Goal: Communication & Community: Answer question/provide support

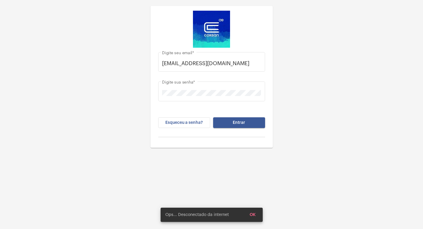
click at [265, 63] on div "[EMAIL_ADDRESS][DOMAIN_NAME] Digite seu email * Digite sua senha * Esqueceu a s…" at bounding box center [211, 96] width 113 height 96
click at [261, 64] on div "[EMAIL_ADDRESS][DOMAIN_NAME] Digite seu email *" at bounding box center [211, 61] width 107 height 21
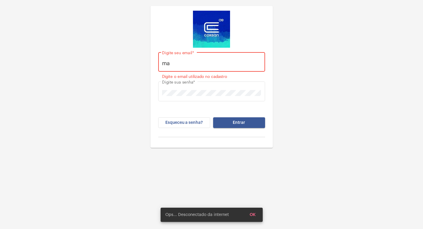
type input "m"
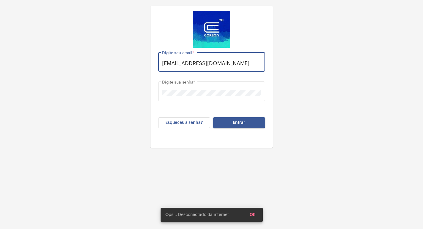
scroll to position [0, 5]
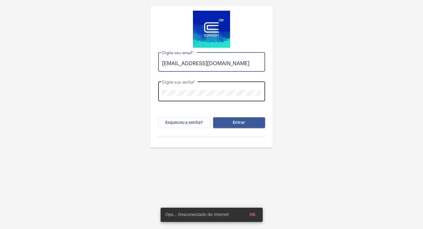
type input "[EMAIL_ADDRESS][DOMAIN_NAME]"
click at [262, 86] on div "Digite sua senha *" at bounding box center [211, 90] width 107 height 21
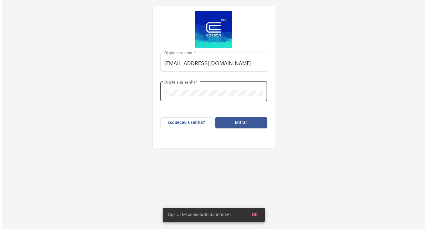
scroll to position [0, 0]
click at [260, 96] on div "Digite sua senha *" at bounding box center [211, 90] width 99 height 21
click at [213, 117] on button "Entrar" at bounding box center [239, 122] width 52 height 11
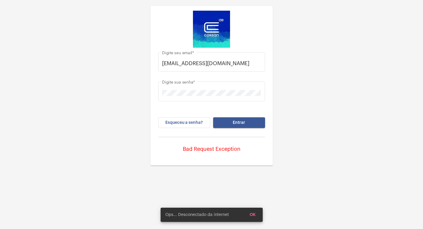
drag, startPoint x: 419, startPoint y: 67, endPoint x: 273, endPoint y: 153, distance: 169.4
click at [419, 67] on div "[EMAIL_ADDRESS][DOMAIN_NAME] Digite seu email * Digite sua senha * Esqueceu a s…" at bounding box center [211, 83] width 423 height 166
click at [230, 121] on button "Entrar" at bounding box center [239, 122] width 52 height 11
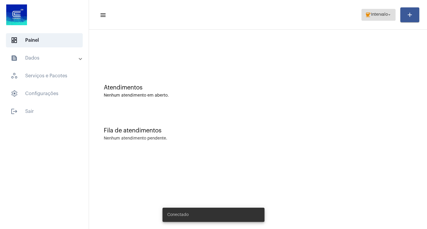
click at [376, 17] on span "coffee Intervalo arrow_drop_down" at bounding box center [378, 14] width 27 height 11
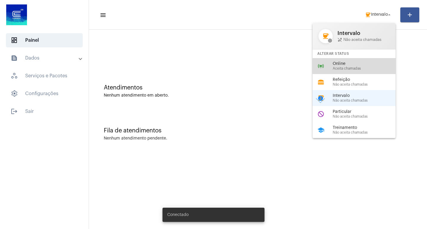
click at [373, 65] on span "Online" at bounding box center [367, 64] width 68 height 4
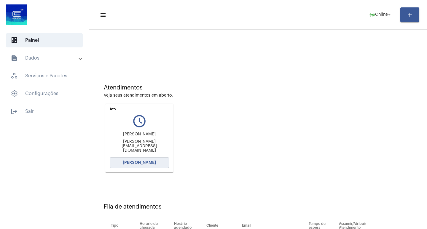
click at [139, 160] on button "[PERSON_NAME]" at bounding box center [139, 163] width 59 height 11
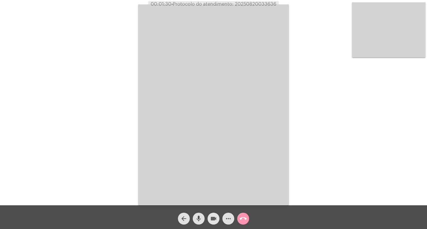
click at [211, 220] on mat-icon "videocam" at bounding box center [213, 218] width 7 height 7
click at [213, 222] on mat-icon "videocam_off" at bounding box center [213, 218] width 7 height 7
click at [272, 166] on video at bounding box center [213, 104] width 151 height 201
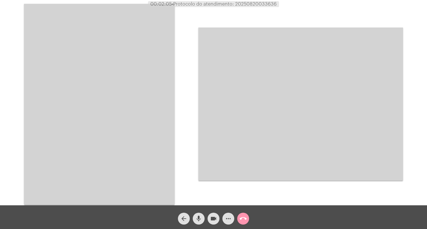
click at [148, 107] on video at bounding box center [99, 104] width 151 height 201
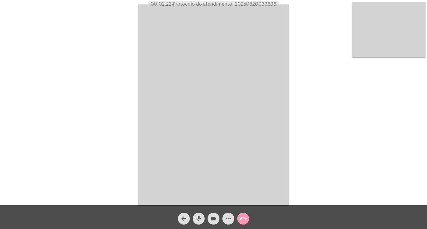
click at [241, 216] on mat-icon "call_end" at bounding box center [243, 218] width 7 height 7
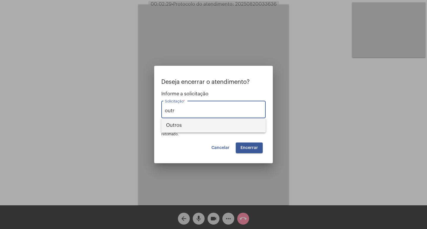
click at [191, 129] on span "Outros" at bounding box center [213, 125] width 95 height 14
type input "Outros"
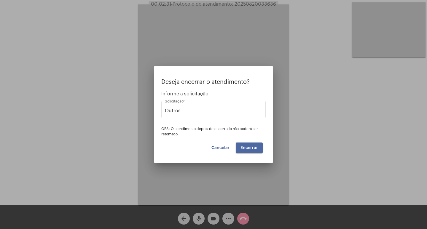
click at [245, 147] on span "Encerrar" at bounding box center [250, 148] width 18 height 4
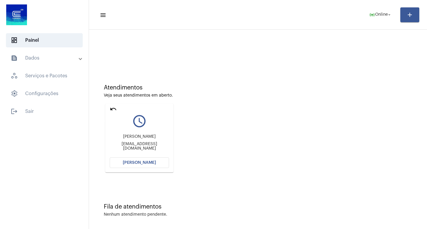
click at [111, 109] on mat-icon "undo" at bounding box center [113, 109] width 7 height 7
click at [155, 164] on button "[PERSON_NAME]" at bounding box center [139, 163] width 59 height 11
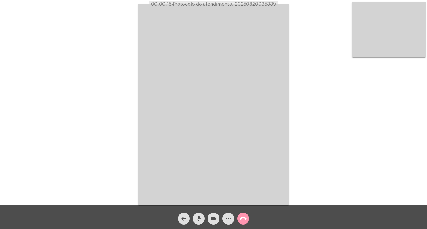
click at [259, 2] on span "• Protocolo do atendimento: 20250820035339" at bounding box center [223, 4] width 105 height 5
copy span "20250820035339"
click at [189, 98] on video at bounding box center [213, 104] width 151 height 201
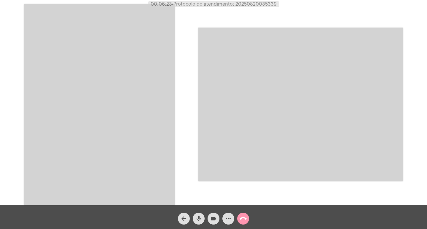
click at [233, 172] on video at bounding box center [300, 104] width 205 height 153
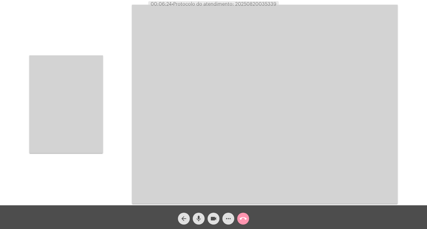
click at [229, 219] on mat-icon "more_horiz" at bounding box center [228, 218] width 7 height 7
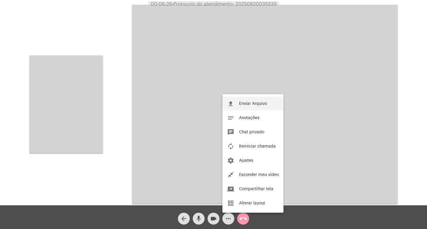
click at [252, 106] on span "Enviar Arquivo" at bounding box center [253, 104] width 28 height 4
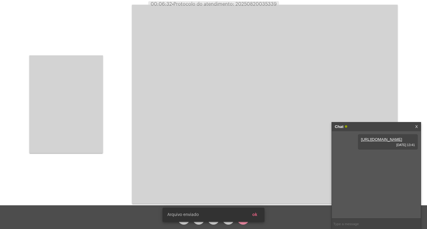
click at [254, 212] on button "ok" at bounding box center [255, 215] width 15 height 11
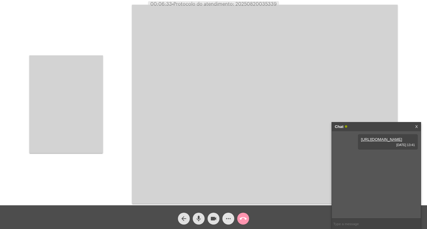
click at [228, 223] on mat-icon "more_horiz" at bounding box center [228, 218] width 7 height 7
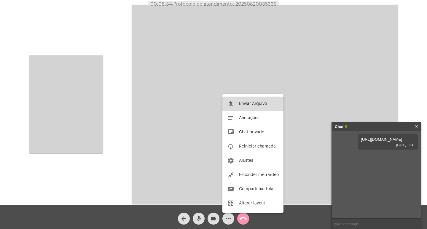
click at [256, 106] on button "file_upload Enviar Arquivo" at bounding box center [253, 104] width 61 height 14
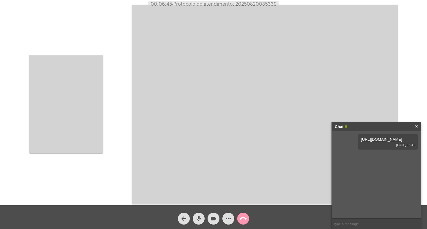
click at [231, 219] on mat-icon "more_horiz" at bounding box center [228, 218] width 7 height 7
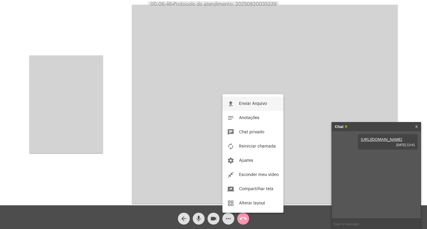
click at [263, 102] on span "Enviar Arquivo" at bounding box center [253, 104] width 28 height 4
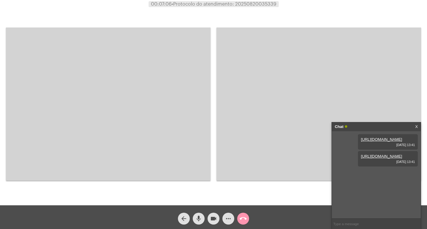
click at [96, 55] on video at bounding box center [108, 104] width 205 height 153
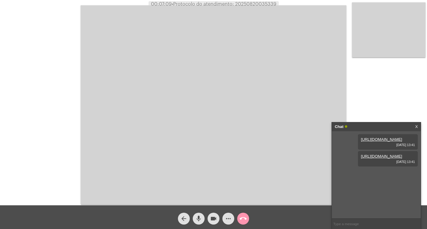
click at [417, 126] on link "X" at bounding box center [416, 127] width 3 height 9
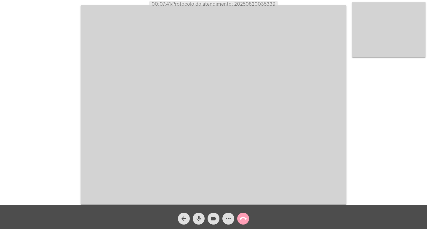
click at [246, 222] on mat-icon "call_end" at bounding box center [243, 218] width 7 height 7
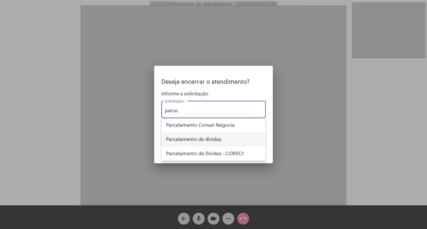
click at [208, 135] on span "Parcelamento de dívidas" at bounding box center [213, 140] width 95 height 14
type input "Parcelamento de dívidas"
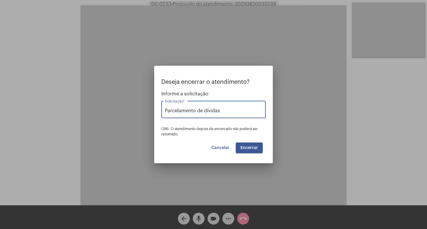
click at [252, 150] on span "Encerrar" at bounding box center [250, 148] width 18 height 4
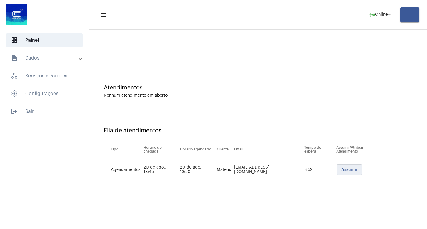
click at [351, 166] on button "Assumir" at bounding box center [350, 170] width 26 height 11
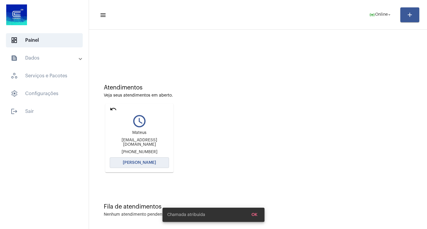
click at [132, 164] on span "[PERSON_NAME]" at bounding box center [139, 163] width 33 height 4
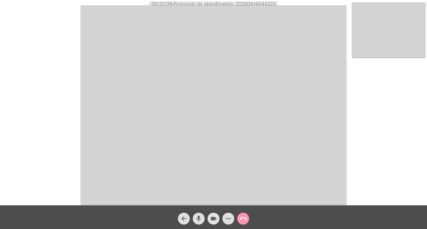
click at [214, 214] on span "videocam" at bounding box center [213, 219] width 7 height 12
click at [215, 214] on span "videocam_off" at bounding box center [213, 219] width 7 height 12
click at [214, 217] on mat-icon "videocam" at bounding box center [213, 218] width 7 height 7
click at [210, 222] on button "videocam_off" at bounding box center [214, 219] width 12 height 12
click at [244, 7] on video at bounding box center [214, 104] width 266 height 199
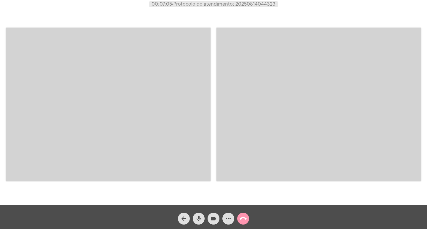
click at [252, 3] on span "• Protocolo do atendimento: 20250814044323" at bounding box center [224, 4] width 104 height 5
copy span "20250814044323"
click at [174, 85] on video at bounding box center [108, 104] width 205 height 153
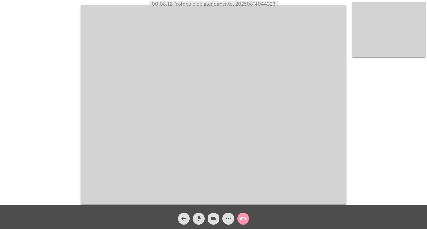
click at [241, 223] on mat-icon "call_end" at bounding box center [243, 218] width 7 height 7
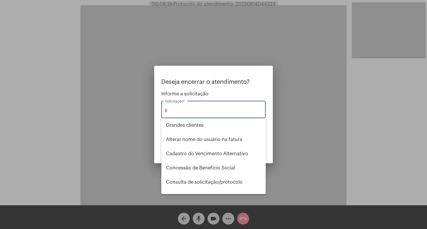
type input "l"
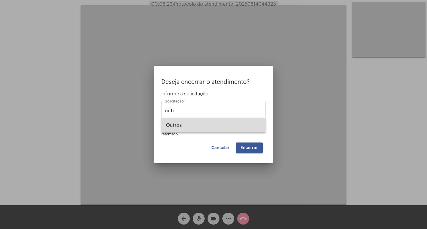
drag, startPoint x: 210, startPoint y: 128, endPoint x: 276, endPoint y: 143, distance: 68.0
click at [210, 128] on span "Outros" at bounding box center [213, 125] width 95 height 14
type input "Outros"
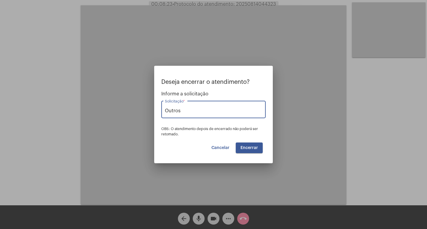
click at [251, 143] on button "Encerrar" at bounding box center [249, 148] width 27 height 11
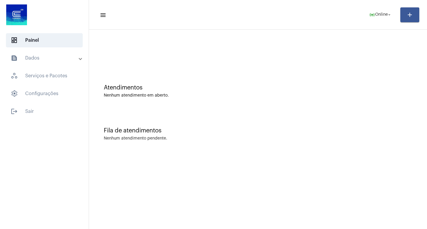
click at [197, 37] on div at bounding box center [258, 50] width 332 height 34
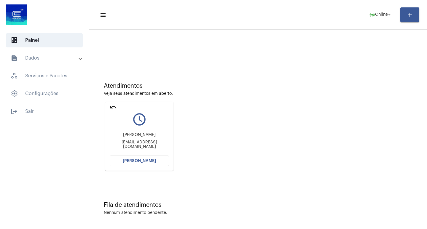
scroll to position [3, 0]
click at [115, 108] on mat-icon "undo" at bounding box center [113, 106] width 7 height 7
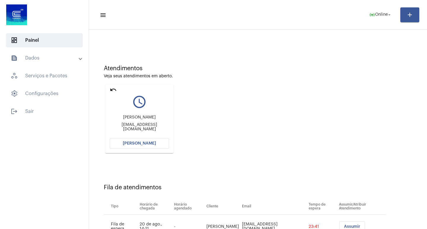
scroll to position [45, 0]
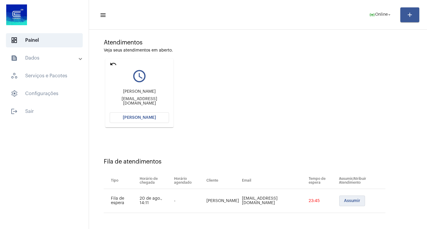
click at [344, 199] on span "Assumir" at bounding box center [352, 201] width 16 height 4
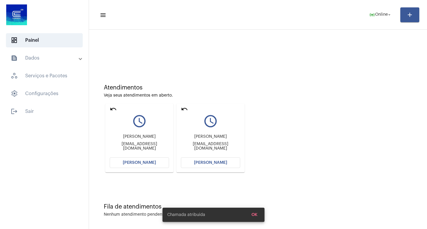
scroll to position [3, 0]
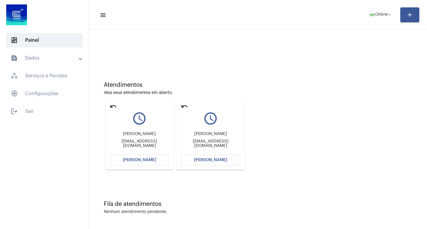
click at [115, 107] on mat-icon "undo" at bounding box center [113, 106] width 7 height 7
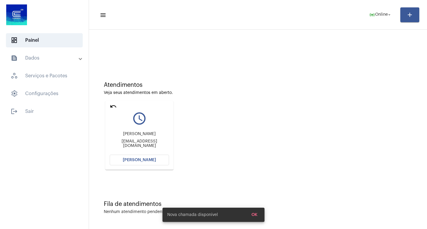
scroll to position [0, 0]
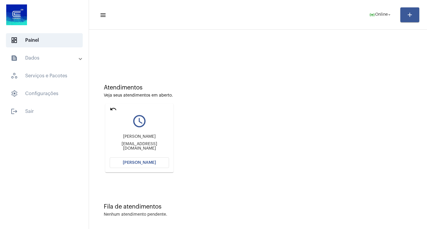
click at [161, 164] on button "[PERSON_NAME]" at bounding box center [139, 163] width 59 height 11
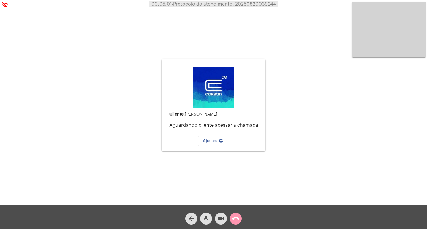
click at [237, 225] on span "call_end" at bounding box center [235, 219] width 7 height 12
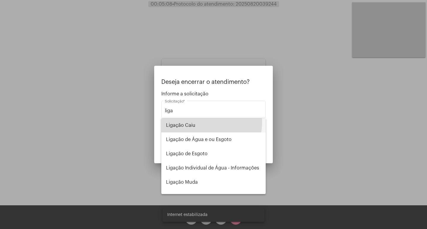
click at [202, 123] on span "Ligação Caiu" at bounding box center [213, 125] width 95 height 14
type input "Ligação Caiu"
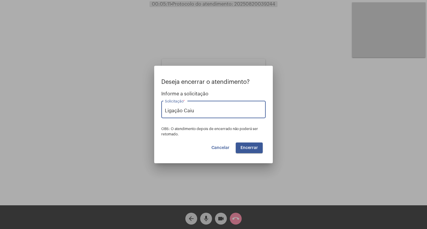
click at [244, 148] on span "Encerrar" at bounding box center [250, 148] width 18 height 4
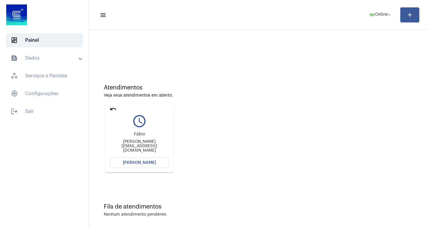
click at [144, 167] on button "[PERSON_NAME]" at bounding box center [139, 163] width 59 height 11
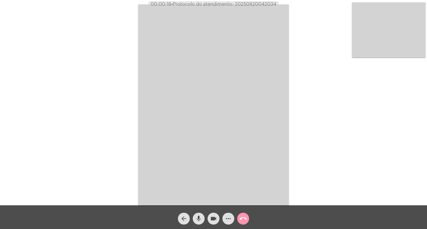
click at [112, 108] on div "Acessando Câmera e Microfone..." at bounding box center [214, 104] width 426 height 206
click at [198, 215] on mat-icon "mic" at bounding box center [198, 218] width 7 height 7
click at [210, 219] on mat-icon "videocam" at bounding box center [213, 218] width 7 height 7
click at [105, 162] on div "Acessando Câmera e Microfone..." at bounding box center [214, 104] width 426 height 206
click at [202, 221] on mat-icon "mic_off" at bounding box center [198, 218] width 7 height 7
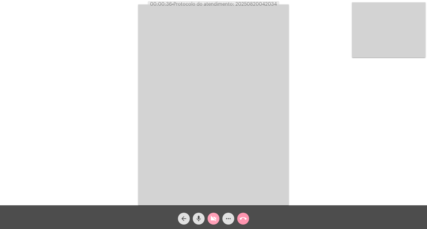
click at [209, 222] on button "videocam_off" at bounding box center [214, 219] width 12 height 12
click at [182, 222] on mat-icon "arrow_back" at bounding box center [183, 218] width 7 height 7
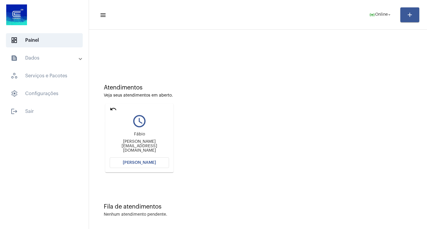
click at [113, 109] on mat-icon "undo" at bounding box center [113, 109] width 7 height 7
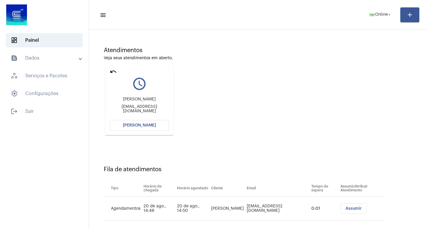
scroll to position [45, 0]
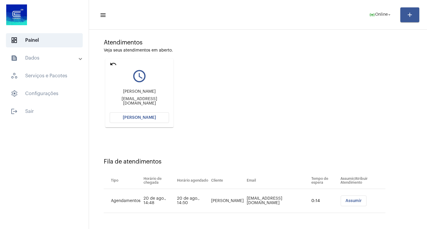
click at [158, 125] on mat-card "undo query_builder [PERSON_NAME] [EMAIL_ADDRESS][DOMAIN_NAME] [PERSON_NAME]" at bounding box center [139, 93] width 68 height 69
click at [136, 117] on span "[PERSON_NAME]" at bounding box center [139, 118] width 33 height 4
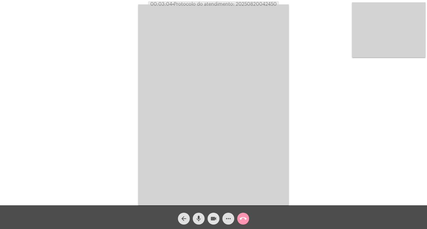
click at [212, 220] on mat-icon "videocam" at bounding box center [213, 218] width 7 height 7
click at [177, 219] on div "arrow_back" at bounding box center [184, 217] width 15 height 15
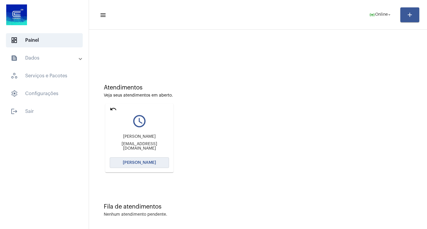
click at [154, 166] on button "[PERSON_NAME]" at bounding box center [139, 163] width 59 height 11
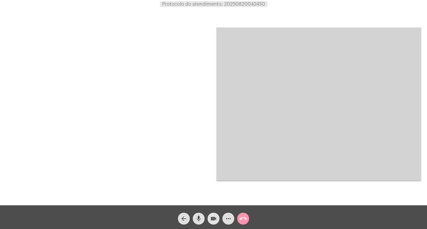
click at [209, 220] on button "videocam" at bounding box center [214, 219] width 12 height 12
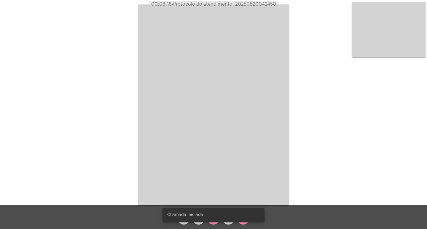
click at [214, 217] on simple-snack-bar "Chamada Iniciada" at bounding box center [213, 215] width 93 height 6
click at [212, 220] on snack-bar-container "Chamada Iniciada" at bounding box center [214, 215] width 102 height 14
click at [209, 223] on div "Chamada Iniciada" at bounding box center [213, 215] width 116 height 28
click at [210, 218] on snack-bar-container "Chamada Iniciada" at bounding box center [214, 215] width 102 height 14
click at [212, 218] on snack-bar-container "Chamada Iniciada" at bounding box center [214, 215] width 102 height 14
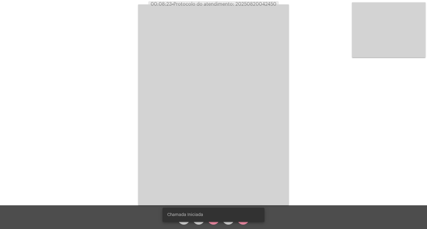
click at [212, 218] on snack-bar-container "Chamada Iniciada" at bounding box center [214, 215] width 102 height 14
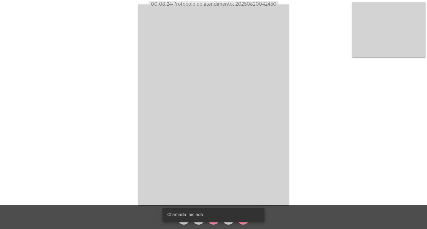
click at [212, 218] on snack-bar-container "Chamada Iniciada" at bounding box center [214, 215] width 102 height 14
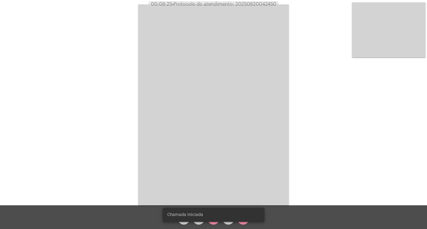
click at [212, 218] on snack-bar-container "Chamada Iniciada" at bounding box center [214, 215] width 102 height 14
click at [214, 217] on simple-snack-bar "Chamada Iniciada" at bounding box center [213, 215] width 93 height 6
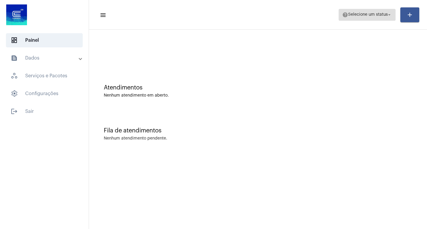
click at [369, 15] on span "Selecione um status" at bounding box center [368, 15] width 40 height 4
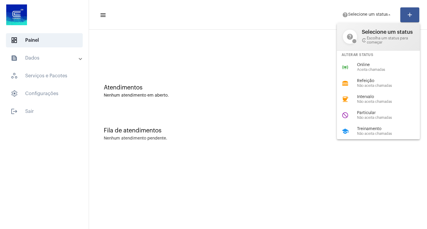
click at [384, 64] on span "Online" at bounding box center [391, 65] width 68 height 4
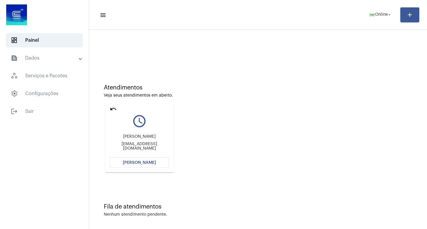
click at [158, 162] on button "[PERSON_NAME]" at bounding box center [139, 163] width 59 height 11
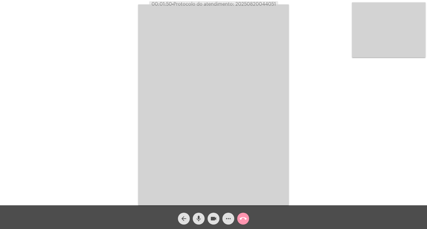
click at [224, 216] on button "more_horiz" at bounding box center [229, 219] width 12 height 12
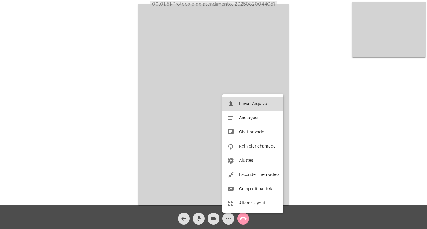
click at [247, 98] on button "file_upload Enviar Arquivo" at bounding box center [253, 104] width 61 height 14
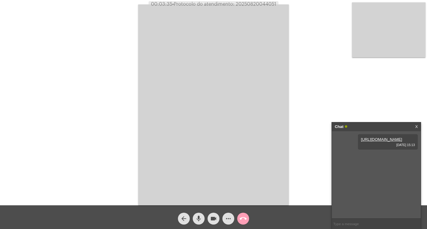
click at [246, 214] on span "call_end" at bounding box center [243, 219] width 7 height 12
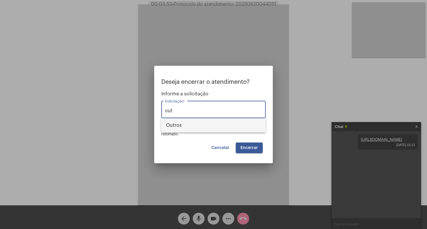
click at [228, 129] on span "Outros" at bounding box center [213, 125] width 95 height 14
type input "Outros"
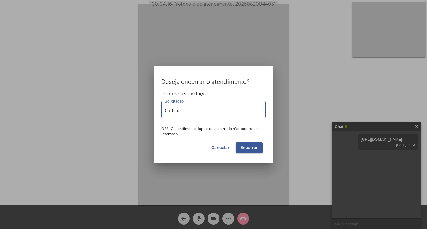
click at [262, 147] on button "Encerrar" at bounding box center [249, 148] width 27 height 11
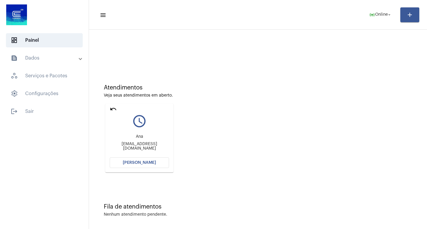
click at [152, 169] on mat-card "undo query_builder [PERSON_NAME] [PERSON_NAME][EMAIL_ADDRESS][DOMAIN_NAME] [PER…" at bounding box center [139, 138] width 68 height 69
click at [120, 160] on button "[PERSON_NAME]" at bounding box center [139, 163] width 59 height 11
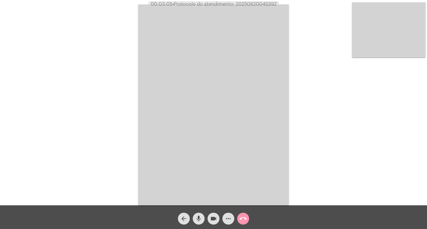
click at [263, 6] on span "• Protocolo do atendimento: 20250820045392" at bounding box center [224, 4] width 104 height 5
copy span "20250820045392"
click at [243, 218] on mat-icon "call_end" at bounding box center [243, 218] width 7 height 7
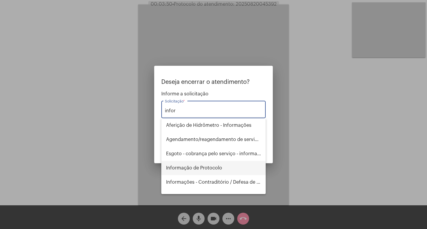
click at [197, 170] on span "Informação de Protocolo" at bounding box center [213, 168] width 95 height 14
type input "Informação de Protocolo"
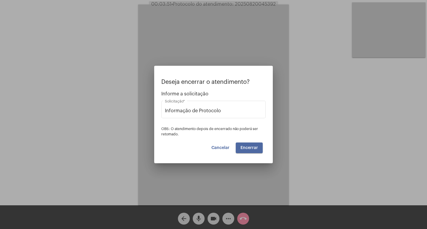
click at [253, 143] on button "Encerrar" at bounding box center [249, 148] width 27 height 11
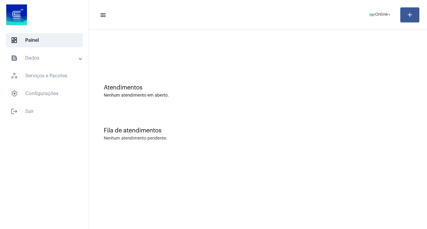
click at [61, 65] on mat-accordion "text_snippet_outlined Dados history_outlined Histórico schedule_outlined Agenda…" at bounding box center [44, 76] width 89 height 50
click at [61, 61] on mat-panel-title "text_snippet_outlined Dados" at bounding box center [45, 58] width 69 height 7
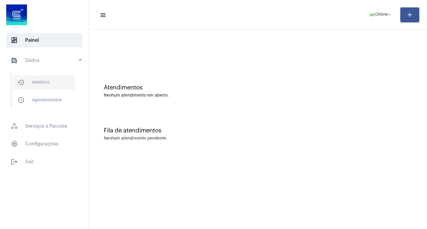
click at [62, 84] on span "history_outlined Histórico" at bounding box center [44, 82] width 63 height 14
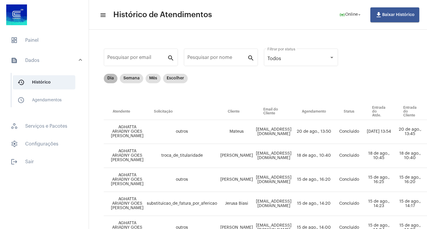
click at [107, 79] on mat-chip "Dia" at bounding box center [111, 78] width 14 height 9
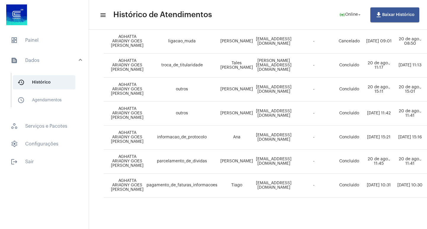
scroll to position [335, 0]
click at [235, 225] on mat-sidenav-content "menu Histórico de Atendimentos online_prediction Online arrow_drop_down file_do…" at bounding box center [258, 114] width 338 height 229
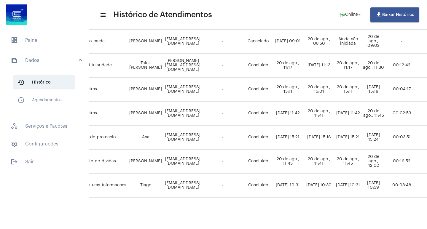
scroll to position [335, 95]
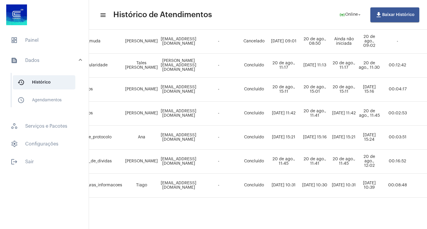
drag, startPoint x: 386, startPoint y: 223, endPoint x: 415, endPoint y: 217, distance: 29.4
click at [415, 217] on mat-sidenav-content "menu Histórico de Atendimentos online_prediction Online arrow_drop_down file_do…" at bounding box center [258, 114] width 338 height 229
drag, startPoint x: 318, startPoint y: 225, endPoint x: 329, endPoint y: 225, distance: 10.4
click at [329, 225] on mat-sidenav-content "menu Histórico de Atendimentos online_prediction Online arrow_drop_down file_do…" at bounding box center [258, 114] width 338 height 229
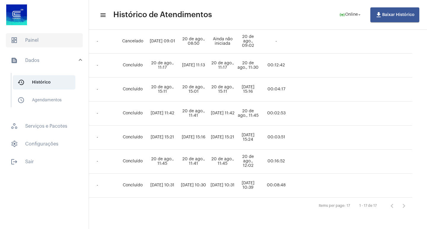
click at [55, 47] on span "dashboard Painel" at bounding box center [44, 40] width 77 height 14
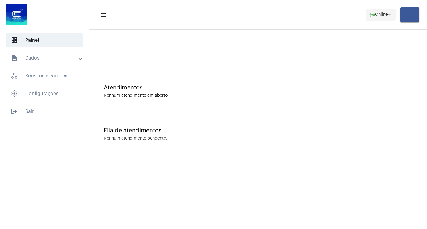
click at [374, 20] on button "online_prediction Online arrow_drop_down" at bounding box center [381, 15] width 30 height 12
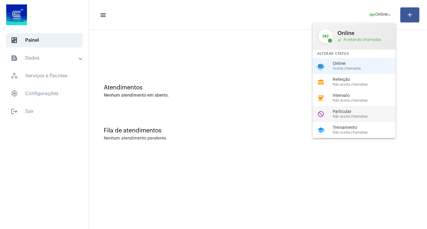
click at [349, 107] on div "do_not_disturb Particular Não aceita chamadas" at bounding box center [359, 114] width 93 height 16
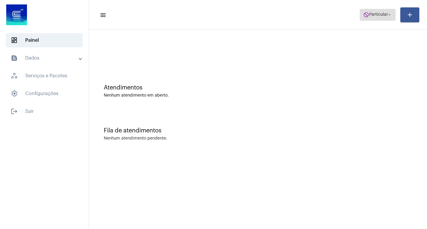
click at [363, 18] on span "do_not_disturb Particular arrow_drop_down" at bounding box center [377, 14] width 29 height 11
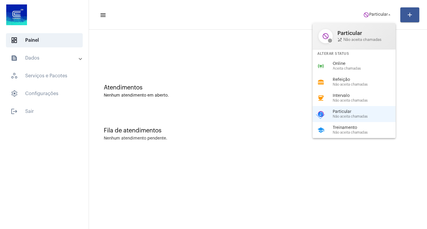
drag, startPoint x: 356, startPoint y: 61, endPoint x: 331, endPoint y: 62, distance: 25.0
click at [356, 61] on div "online_prediction Online Aceita chamadas" at bounding box center [359, 66] width 93 height 16
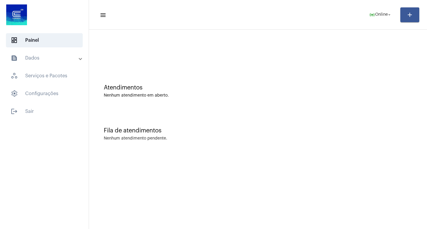
click at [142, 19] on mat-toolbar-row "menu online_prediction Online arrow_drop_down add" at bounding box center [258, 14] width 338 height 19
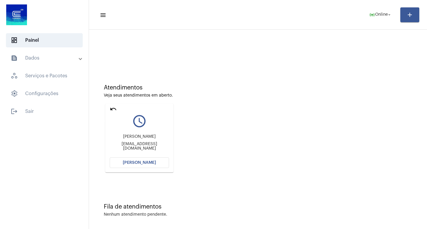
click at [113, 111] on mat-icon "undo" at bounding box center [113, 109] width 7 height 7
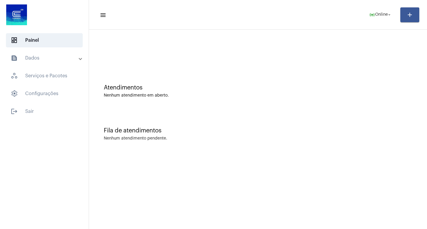
click at [53, 59] on mat-panel-title "text_snippet_outlined Dados" at bounding box center [45, 58] width 69 height 7
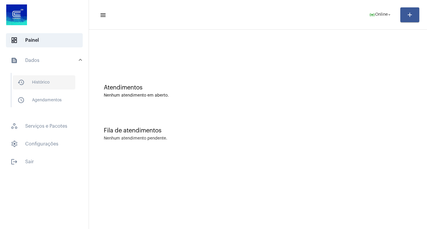
click at [67, 79] on span "history_outlined Histórico" at bounding box center [44, 82] width 63 height 14
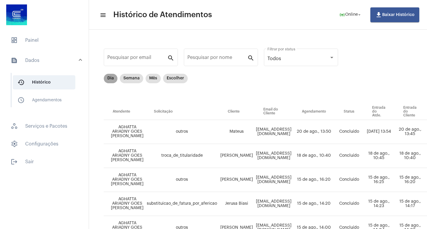
click at [113, 77] on mat-chip "Dia" at bounding box center [111, 78] width 14 height 9
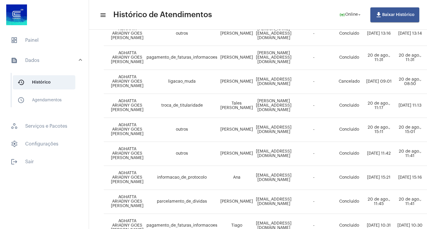
scroll to position [335, 0]
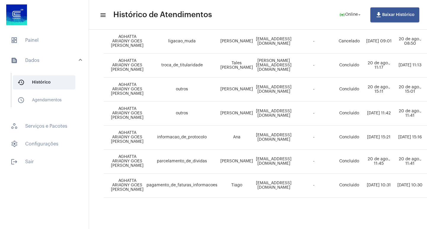
drag, startPoint x: 308, startPoint y: 226, endPoint x: 347, endPoint y: 221, distance: 39.4
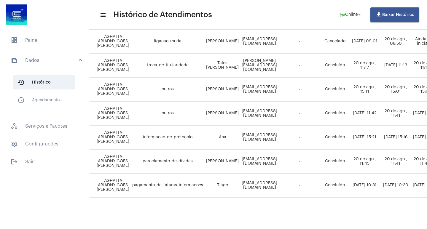
click at [427, 226] on mat-sidenav-content "menu Histórico de Atendimentos online_prediction Online arrow_drop_down file_do…" at bounding box center [258, 114] width 338 height 229
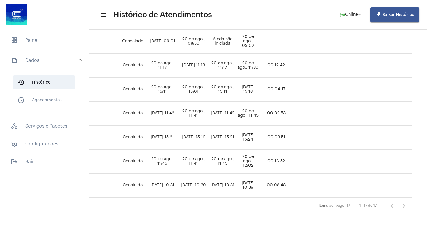
click at [45, 45] on span "dashboard Painel" at bounding box center [44, 40] width 77 height 14
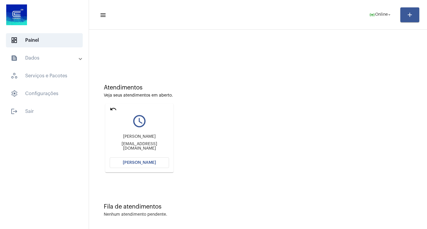
click at [159, 169] on mat-card "undo query_builder anderson andersonlarini@hotmail.com Abrir Chamada" at bounding box center [139, 138] width 68 height 69
click at [160, 162] on button "[PERSON_NAME]" at bounding box center [139, 163] width 59 height 11
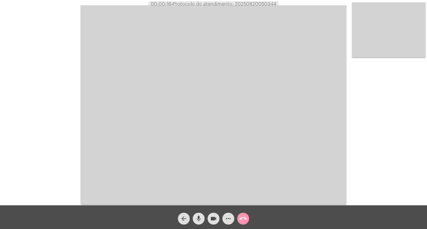
click at [264, 4] on span "• Protocolo do atendimento: 20250820050344" at bounding box center [223, 4] width 105 height 5
copy span "20250820050344"
click at [215, 218] on mat-icon "videocam" at bounding box center [213, 218] width 7 height 7
click at [215, 218] on mat-icon "videocam_off" at bounding box center [213, 218] width 7 height 7
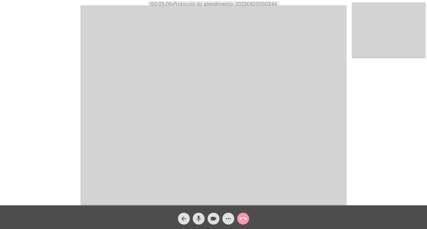
click at [102, 78] on video at bounding box center [214, 104] width 266 height 199
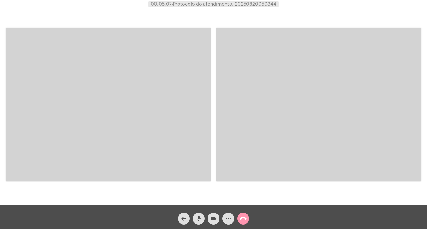
click at [102, 78] on video at bounding box center [108, 104] width 205 height 153
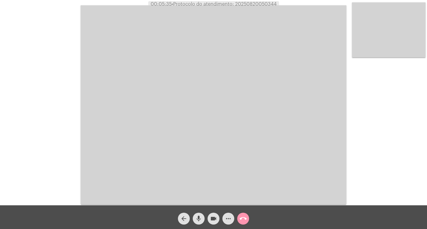
click at [244, 217] on mat-icon "call_end" at bounding box center [243, 218] width 7 height 7
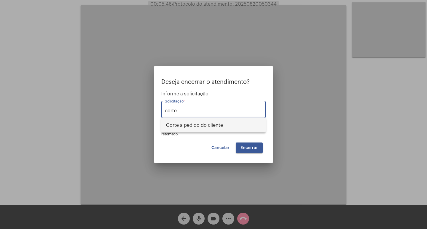
click at [187, 128] on span "Corte a pedido do cliente" at bounding box center [213, 125] width 95 height 14
type input "Corte a pedido do cliente"
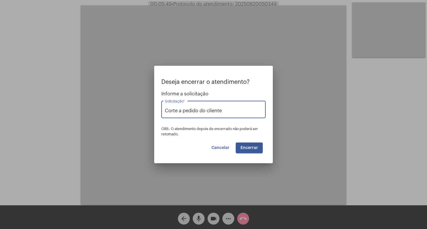
click at [244, 147] on span "Encerrar" at bounding box center [250, 148] width 18 height 4
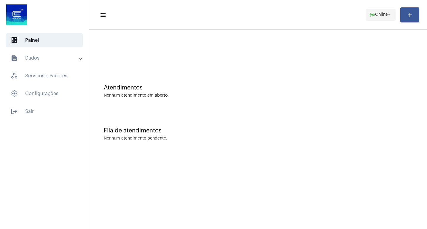
click at [377, 11] on span "online_prediction Online arrow_drop_down" at bounding box center [380, 14] width 23 height 11
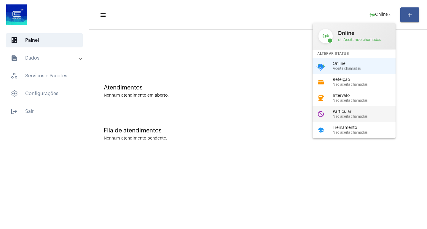
click at [364, 110] on span "Particular" at bounding box center [367, 112] width 68 height 4
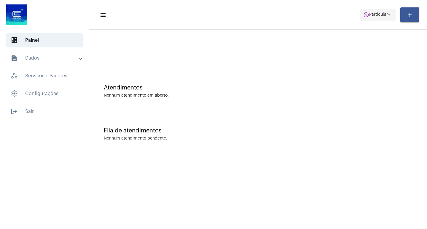
click at [381, 16] on span "Particular" at bounding box center [378, 15] width 19 height 4
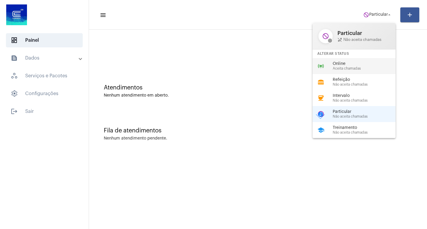
click at [363, 63] on span "Online" at bounding box center [367, 64] width 68 height 4
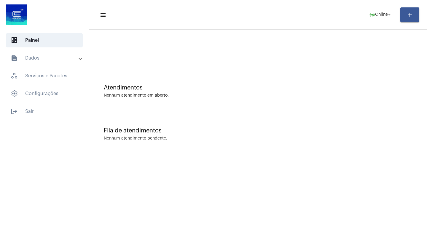
click at [58, 48] on mat-list "dashboard Painel text_snippet_outlined Dados history_outlined Histórico schedul…" at bounding box center [44, 75] width 89 height 88
click at [64, 58] on mat-panel-title "text_snippet_outlined Dados" at bounding box center [45, 58] width 69 height 7
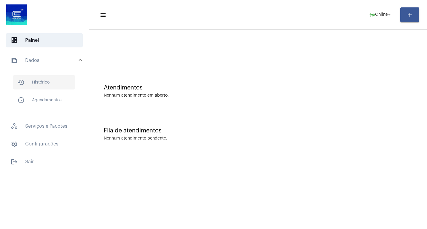
drag, startPoint x: 68, startPoint y: 84, endPoint x: 73, endPoint y: 82, distance: 5.2
click at [70, 84] on span "history_outlined Histórico" at bounding box center [44, 82] width 63 height 14
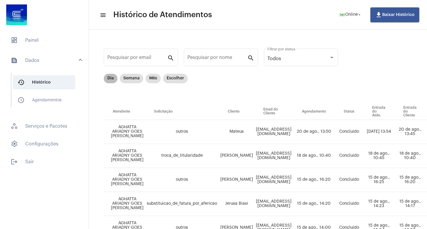
click at [109, 80] on mat-chip "Dia" at bounding box center [111, 78] width 14 height 9
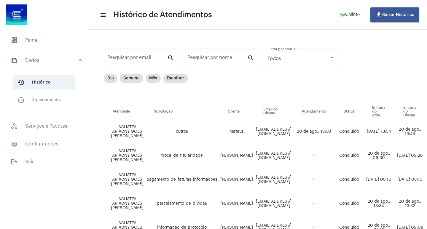
click at [64, 49] on mat-list "dashboard Painel text_snippet_outlined Dados history_outlined Histórico schedul…" at bounding box center [44, 100] width 89 height 138
click at [82, 13] on div at bounding box center [44, 15] width 89 height 31
click at [73, 32] on mat-list "dashboard Painel text_snippet_outlined Dados history_outlined Histórico schedul…" at bounding box center [44, 100] width 89 height 138
click at [68, 38] on span "dashboard Painel" at bounding box center [44, 40] width 77 height 14
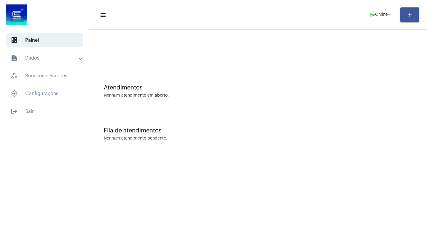
click at [247, 96] on div "Nenhum atendimento em aberto." at bounding box center [258, 95] width 309 height 4
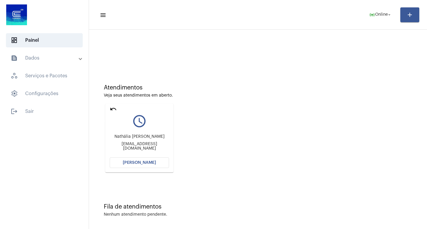
click at [114, 107] on mat-icon "undo" at bounding box center [113, 109] width 7 height 7
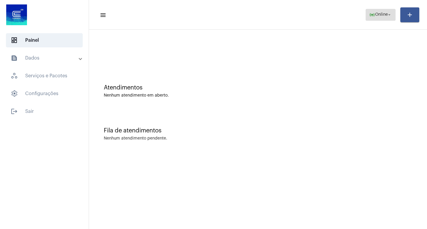
click at [369, 13] on mat-icon "online_prediction" at bounding box center [372, 15] width 6 height 6
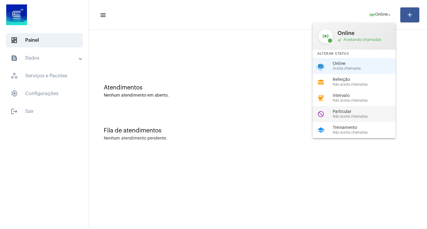
click at [355, 115] on span "Não aceita chamadas" at bounding box center [367, 117] width 68 height 4
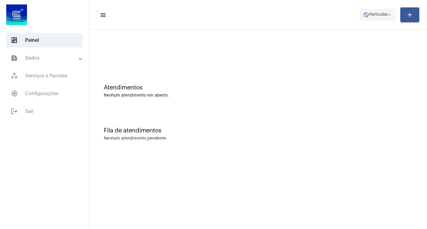
click at [368, 17] on span "do_not_disturb Particular arrow_drop_down" at bounding box center [377, 14] width 29 height 11
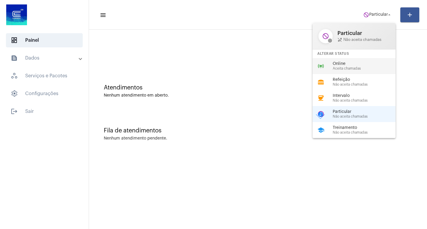
click at [362, 70] on span "Aceita chamadas" at bounding box center [367, 69] width 68 height 4
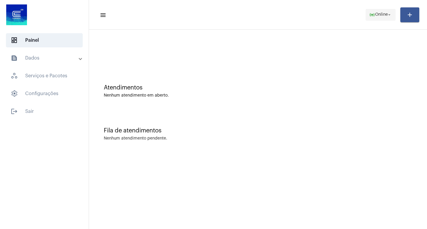
click at [376, 18] on span "online_prediction Online arrow_drop_down" at bounding box center [380, 14] width 23 height 11
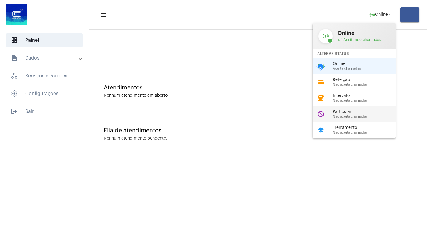
click at [354, 107] on div "do_not_disturb Particular Não aceita chamadas" at bounding box center [359, 114] width 93 height 16
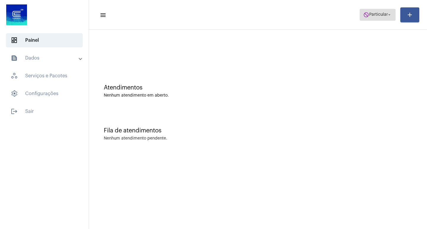
click at [366, 14] on mat-icon "do_not_disturb" at bounding box center [366, 15] width 6 height 6
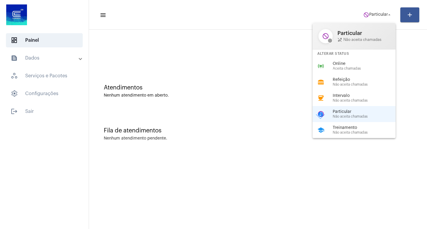
click at [342, 57] on div "Alterar Status" at bounding box center [354, 54] width 83 height 9
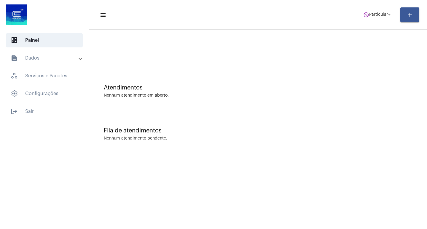
click at [368, 22] on mat-toolbar-row "menu do_not_disturb Particular arrow_drop_down add" at bounding box center [258, 14] width 338 height 19
click at [370, 16] on span "Particular" at bounding box center [378, 15] width 19 height 4
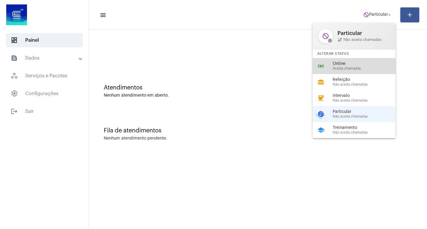
click at [342, 65] on span "Online" at bounding box center [367, 64] width 68 height 4
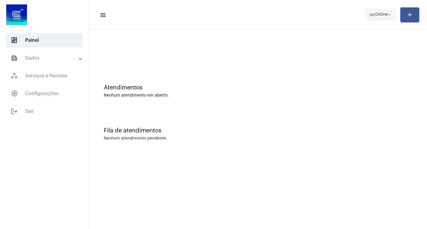
click at [372, 9] on span "online_prediction Online arrow_drop_down" at bounding box center [380, 14] width 23 height 11
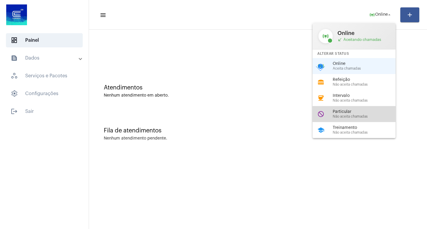
click at [351, 111] on span "Particular" at bounding box center [367, 112] width 68 height 4
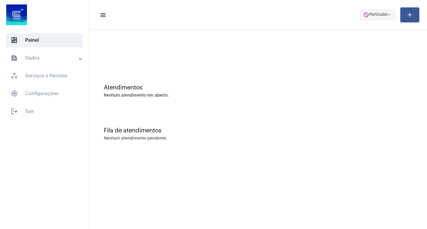
click at [384, 12] on span "do_not_disturb Particular arrow_drop_down" at bounding box center [377, 14] width 29 height 11
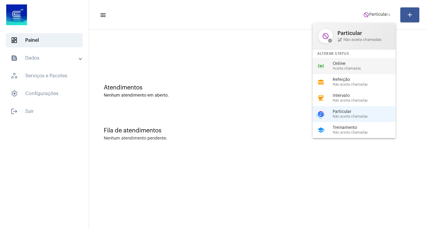
click at [360, 65] on span "Online" at bounding box center [367, 64] width 68 height 4
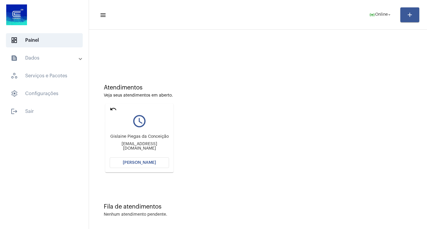
click at [114, 110] on mat-icon "undo" at bounding box center [113, 109] width 7 height 7
click at [114, 106] on mat-icon "undo" at bounding box center [113, 109] width 7 height 7
click at [111, 106] on mat-icon "undo" at bounding box center [113, 109] width 7 height 7
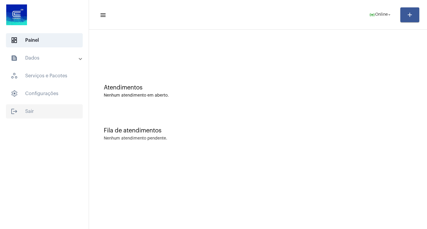
click at [53, 115] on span "logout Sair" at bounding box center [44, 111] width 77 height 14
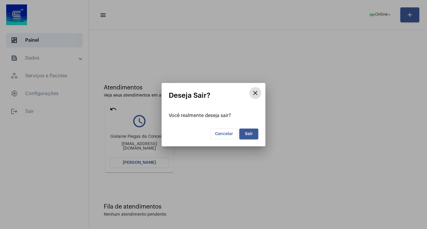
click at [252, 92] on mat-icon "close" at bounding box center [255, 93] width 7 height 7
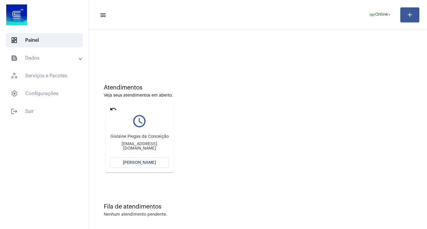
click at [115, 110] on mat-icon "undo" at bounding box center [113, 109] width 7 height 7
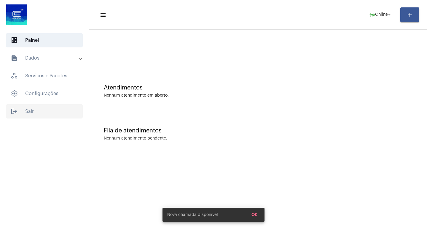
click at [63, 113] on span "logout Sair" at bounding box center [44, 111] width 77 height 14
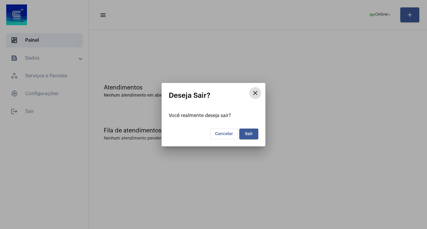
click at [253, 133] on button "Sair" at bounding box center [248, 134] width 19 height 11
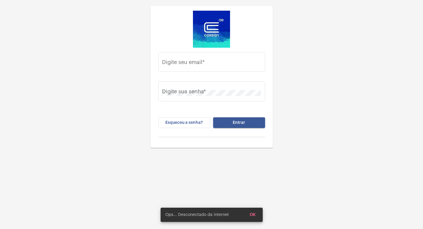
type input "[EMAIL_ADDRESS][DOMAIN_NAME]"
